Goal: Task Accomplishment & Management: Use online tool/utility

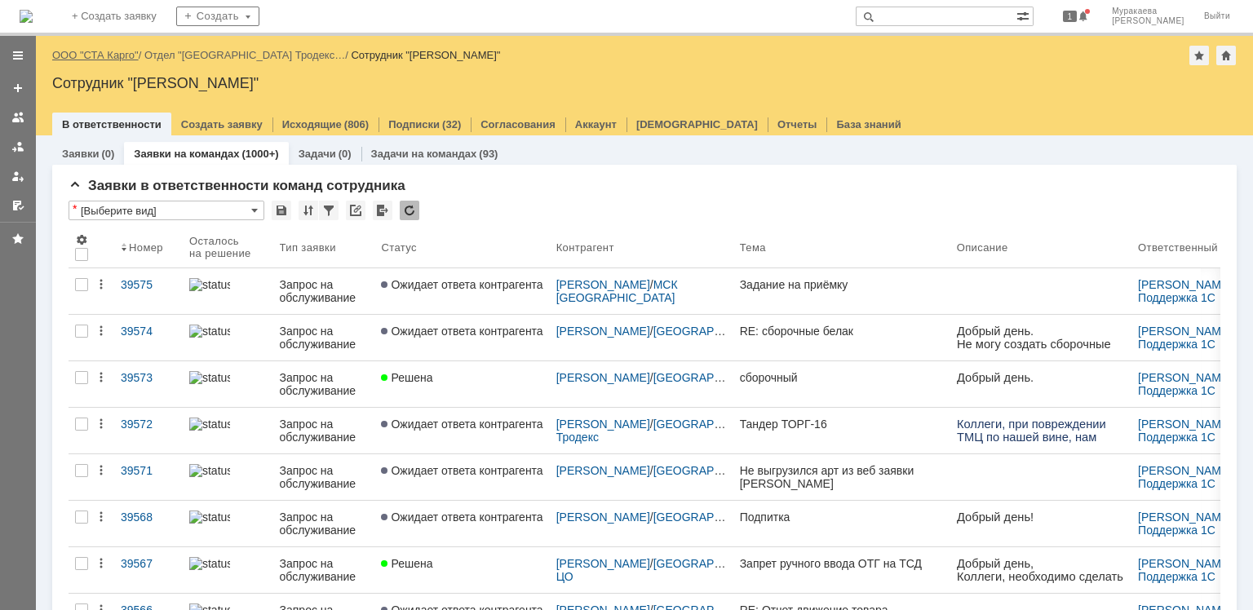
click at [117, 55] on link "ООО "СТА Карго"" at bounding box center [95, 55] width 86 height 12
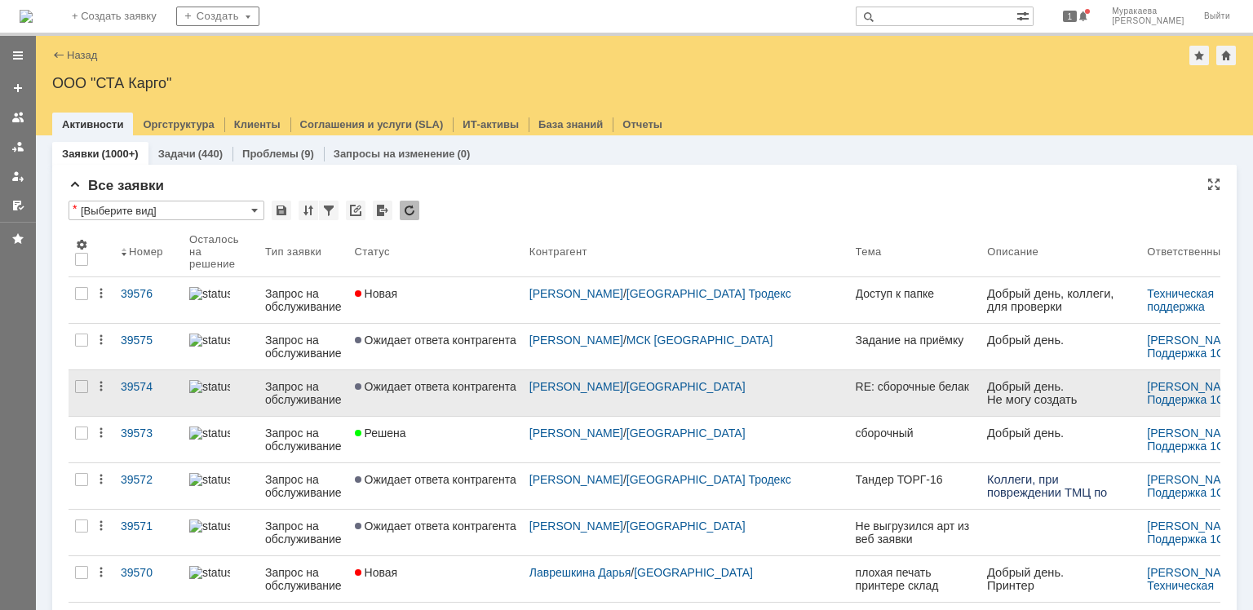
click at [313, 395] on div "Запрос на обслуживание" at bounding box center [303, 393] width 77 height 26
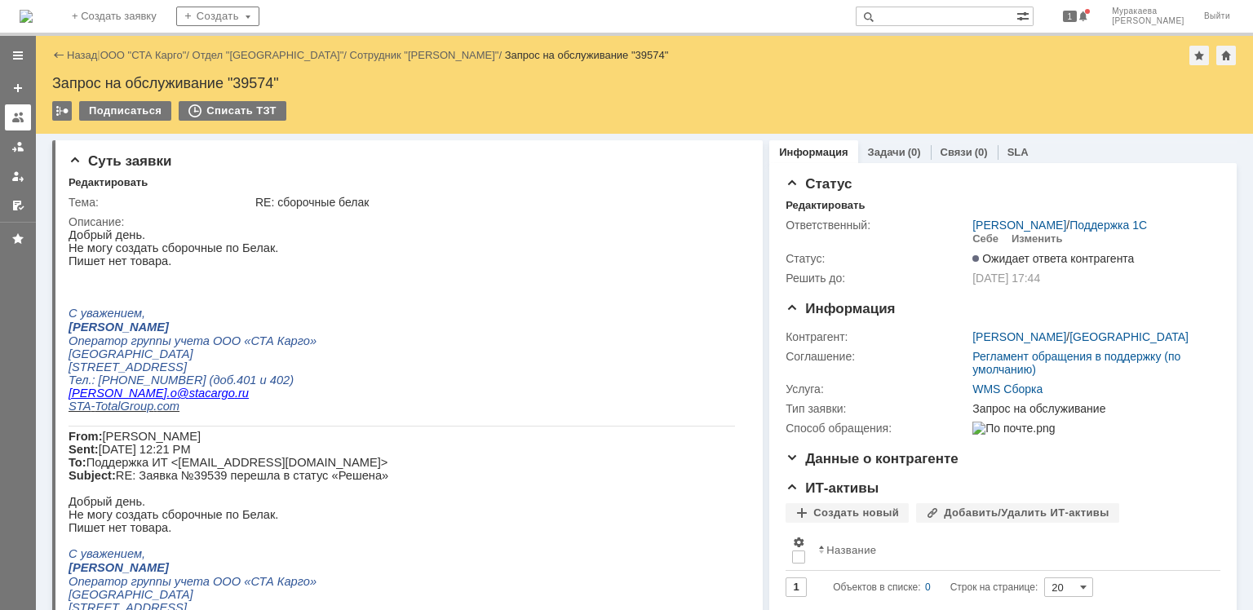
click at [20, 115] on div at bounding box center [17, 117] width 13 height 13
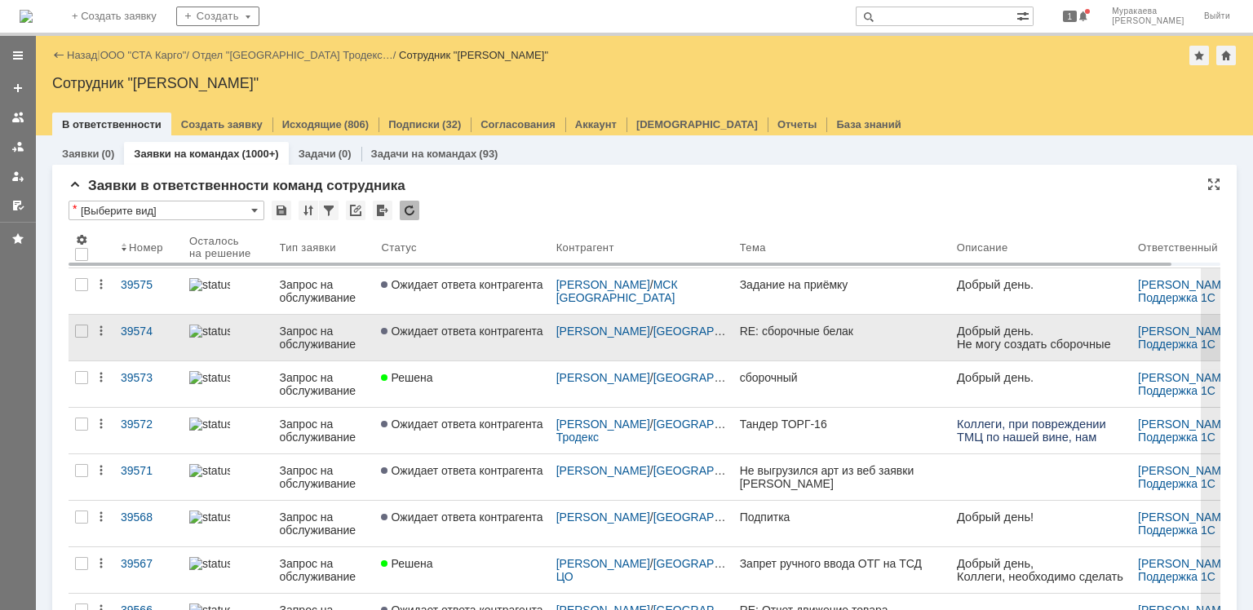
click at [321, 339] on div "Запрос на обслуживание" at bounding box center [324, 338] width 89 height 26
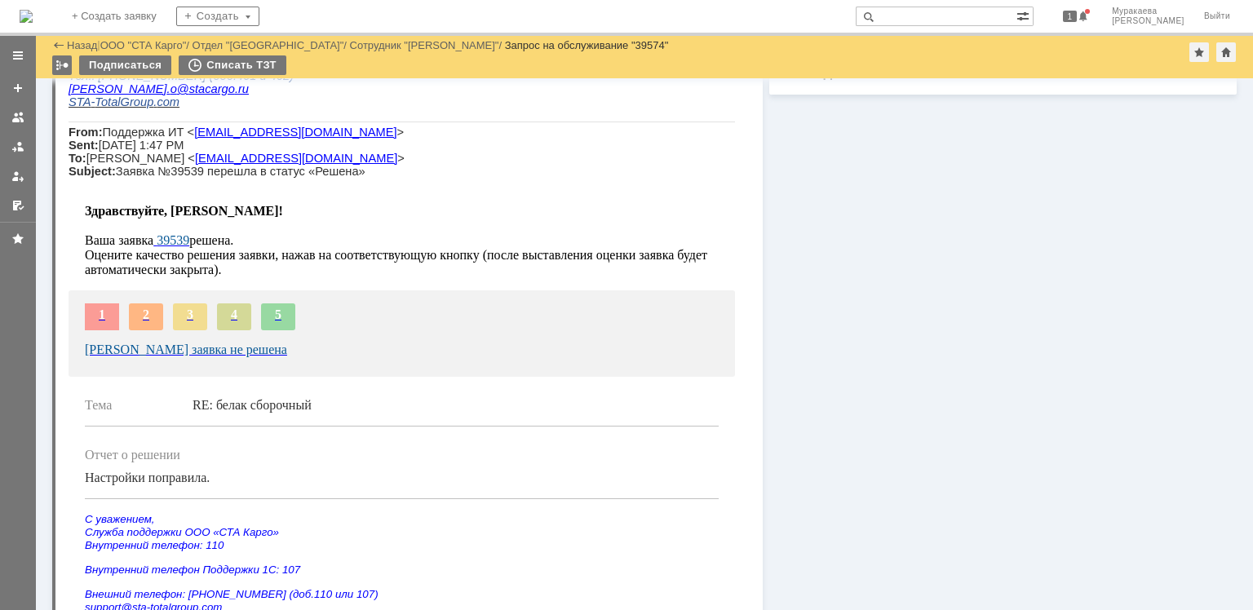
scroll to position [861, 0]
